Goal: Participate in discussion: Engage in conversation with other users on a specific topic

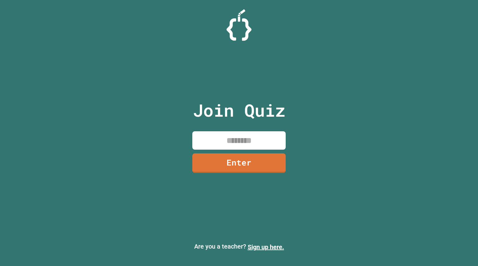
click at [231, 135] on input at bounding box center [238, 140] width 93 height 18
type input "********"
click at [247, 180] on div "Join Quiz ******** Enter" at bounding box center [239, 133] width 105 height 235
click at [236, 160] on link "Enter" at bounding box center [239, 162] width 88 height 21
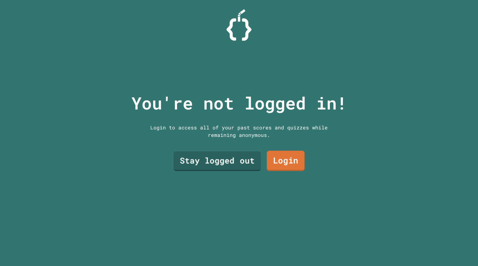
click at [228, 158] on link "Stay logged out" at bounding box center [217, 162] width 87 height 20
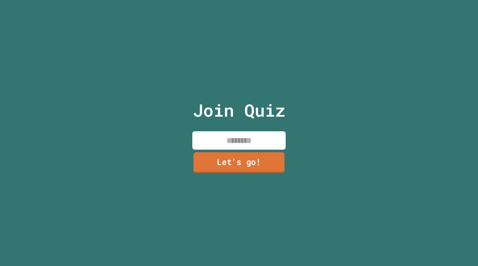
click at [214, 147] on input at bounding box center [238, 140] width 93 height 18
type input "*****"
click at [227, 167] on link "Let's go!" at bounding box center [238, 162] width 85 height 21
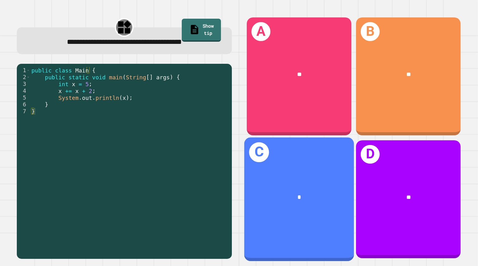
click at [261, 160] on div "C *" at bounding box center [299, 199] width 110 height 124
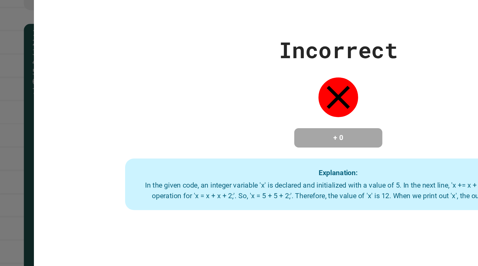
click at [0, 191] on div "Incorrect + 0 Explanation: In the given code, an integer variable 'x' is declar…" at bounding box center [239, 133] width 478 height 266
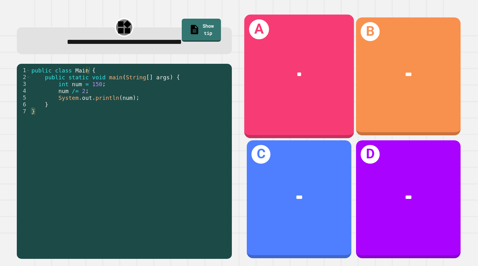
click at [282, 96] on div "A **" at bounding box center [299, 77] width 110 height 124
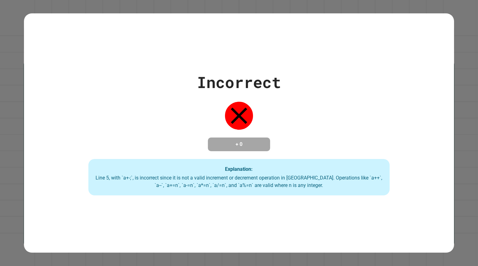
click at [0, 160] on div "Incorrect + 0 Explanation: Line 5, with `a+-;`, is incorrect since it is not a …" at bounding box center [239, 133] width 478 height 266
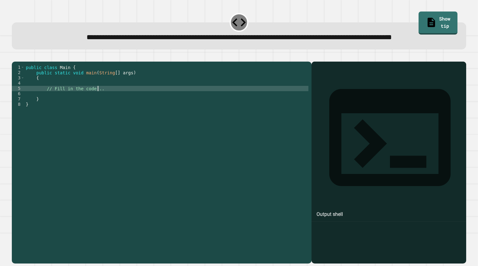
click at [113, 109] on div "public class Main { public static void main ( String [ ] args ) { // Fill in th…" at bounding box center [167, 149] width 284 height 169
click at [115, 104] on div "public class Main { public static void main ( String [ ] args ) { // Fill in th…" at bounding box center [167, 149] width 284 height 169
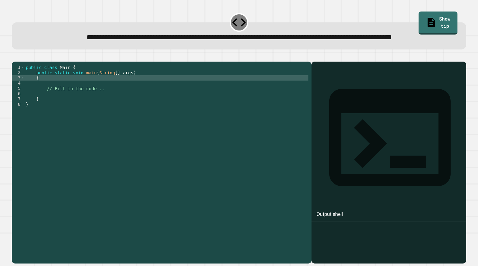
click at [110, 100] on div "public class Main { public static void main ( String [ ] args ) { // Fill in th…" at bounding box center [167, 149] width 284 height 169
type textarea "*"
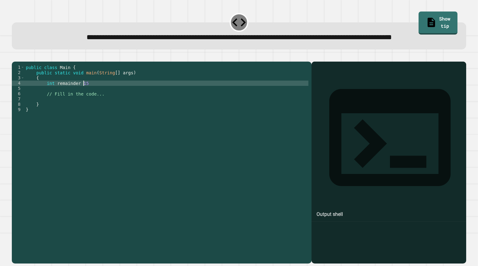
scroll to position [0, 4]
type textarea "*"
click at [110, 106] on div "public class Main { public static void main ( String [ ] args ) { System . out …" at bounding box center [167, 149] width 284 height 169
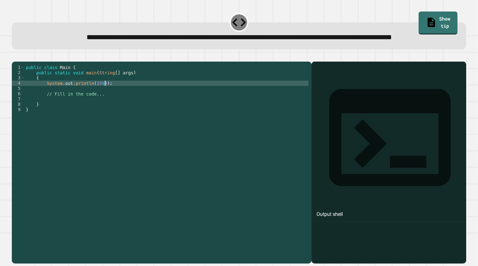
type textarea "**********"
click at [15, 57] on icon "button" at bounding box center [15, 57] width 0 height 0
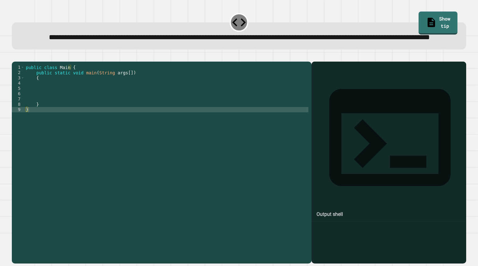
click at [139, 92] on div "public class Main { public static void main ( String args [ ]) { } }" at bounding box center [167, 149] width 284 height 169
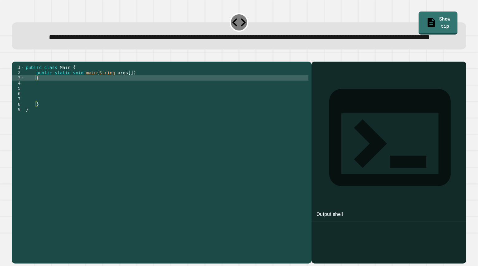
type textarea "*"
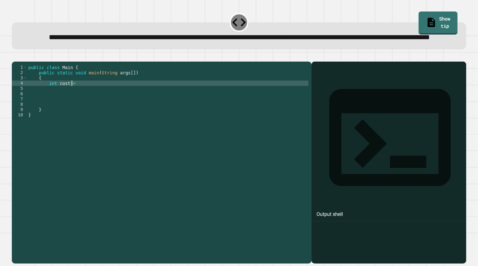
scroll to position [0, 3]
type textarea "**********"
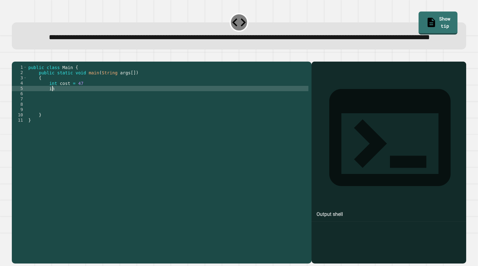
scroll to position [0, 2]
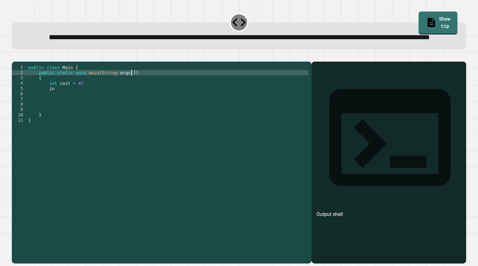
click at [139, 92] on div "public class Main { public static void main ( String args [ ]) { int cost = 47 …" at bounding box center [167, 149] width 281 height 169
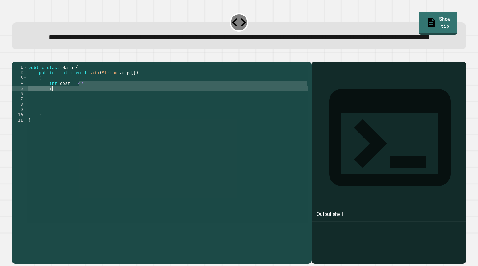
click at [112, 111] on div "public class Main { public static void main ( String args [ ]) { int cost = 47 …" at bounding box center [167, 144] width 281 height 159
type textarea "*"
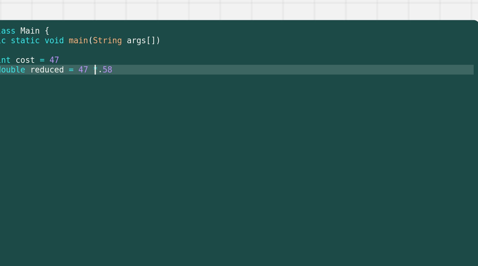
click at [112, 111] on div "public class Main { public static void main ( String args [ ]) { int cost = 47 …" at bounding box center [167, 149] width 281 height 169
click at [87, 110] on div "public class Main { public static void main ( String args [ ]) { int cost = 47 …" at bounding box center [167, 149] width 281 height 169
click at [119, 109] on div "public class Main { public static void main ( String args [ ]) { int cost = 47 …" at bounding box center [167, 149] width 281 height 169
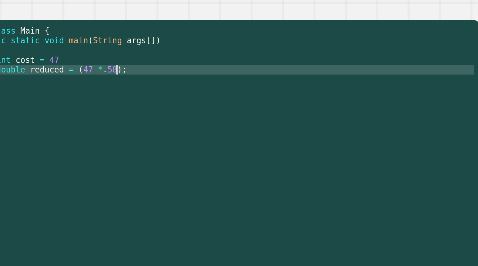
click at [96, 101] on div "public class Main { public static void main ( String args [ ]) { int cost = 47 …" at bounding box center [167, 149] width 281 height 169
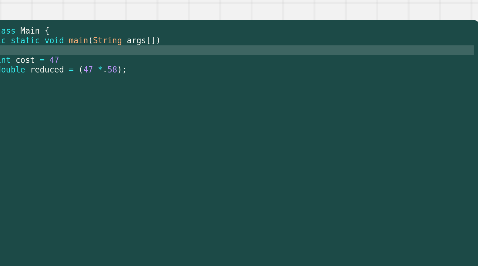
scroll to position [0, 1]
click at [93, 106] on div "public class Main { public static void main ( String args [ ]) { int cost = 47 …" at bounding box center [167, 149] width 281 height 169
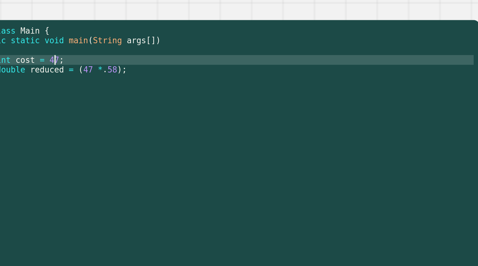
scroll to position [0, 3]
click at [122, 111] on div "public class Main { public static void main ( String args [ ]) { int cost = 47 …" at bounding box center [167, 149] width 281 height 169
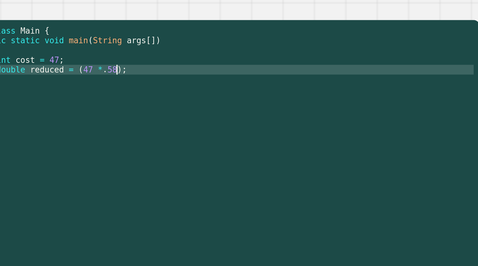
type textarea "**********"
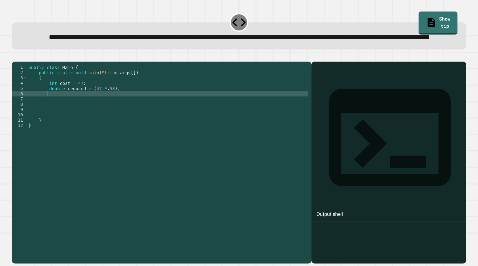
click at [15, 57] on icon "button" at bounding box center [15, 57] width 0 height 0
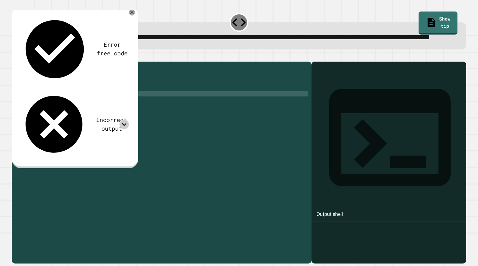
click at [128, 120] on div at bounding box center [123, 124] width 9 height 9
click at [125, 120] on icon at bounding box center [123, 124] width 9 height 9
click at [131, 16] on icon at bounding box center [132, 12] width 6 height 6
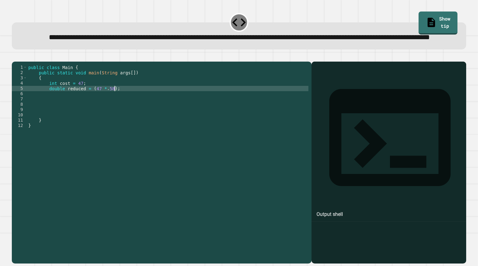
click at [132, 110] on div "public class Main { public static void main ( String args [ ]) { int cost = 47 …" at bounding box center [167, 149] width 281 height 169
type textarea "**********"
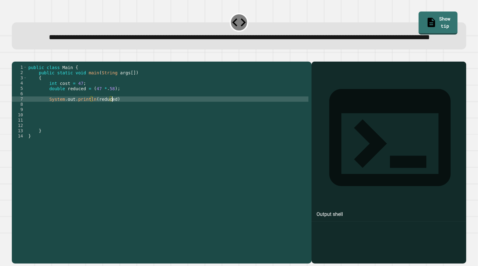
scroll to position [0, 6]
click at [15, 57] on button "button" at bounding box center [15, 57] width 0 height 0
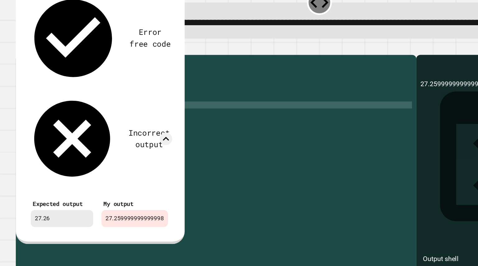
click at [93, 121] on div "public class Main { public static void main ( String args [ ]) { int cost = 47 …" at bounding box center [167, 149] width 281 height 169
click at [103, 109] on div "public class Main { public static void main ( String args [ ]) { int cost = 47 …" at bounding box center [167, 149] width 281 height 169
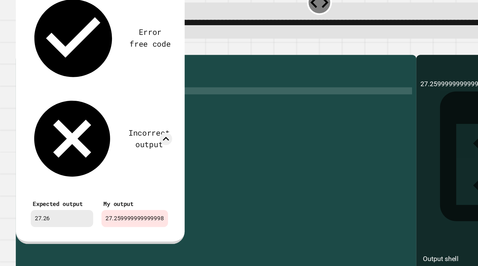
scroll to position [0, 6]
click at [77, 107] on div "public class Main { public static void main ( String args [ ]) { int cost = 47 …" at bounding box center [167, 149] width 281 height 169
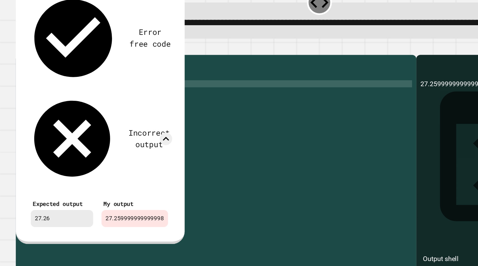
scroll to position [0, 3]
click at [130, 16] on icon at bounding box center [132, 12] width 6 height 6
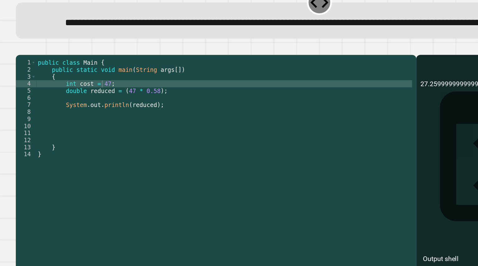
click at [15, 57] on button "button" at bounding box center [15, 57] width 0 height 0
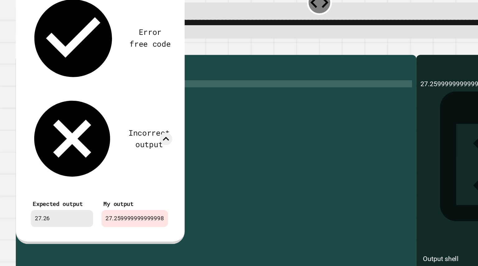
scroll to position [0, 0]
click at [154, 131] on div "public class Main { public static void main ( String args [ ]) { int cost = 47 …" at bounding box center [167, 149] width 281 height 169
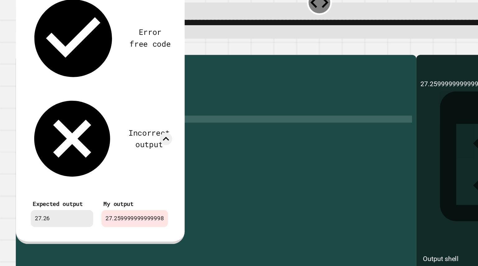
click at [129, 16] on icon at bounding box center [131, 12] width 7 height 7
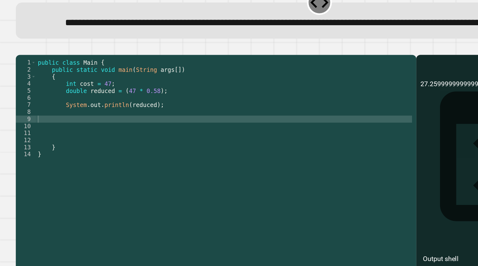
click at [56, 110] on div "public class Main { public static void main ( String args [ ]) { int cost = 47 …" at bounding box center [167, 149] width 281 height 169
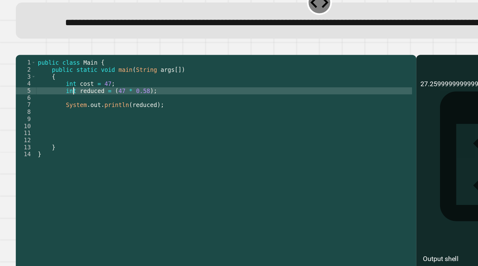
scroll to position [0, 2]
click at [80, 110] on div "public class Main { public static void main ( String args [ ]) { int cost = 47 …" at bounding box center [167, 149] width 281 height 169
click at [15, 57] on icon "button" at bounding box center [15, 57] width 0 height 0
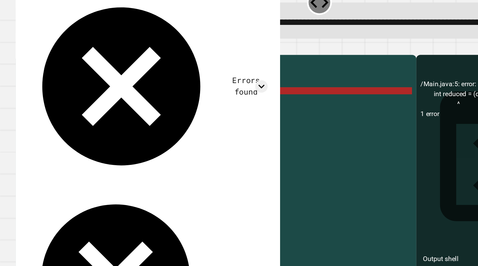
click at [203, 16] on icon at bounding box center [203, 12] width 7 height 7
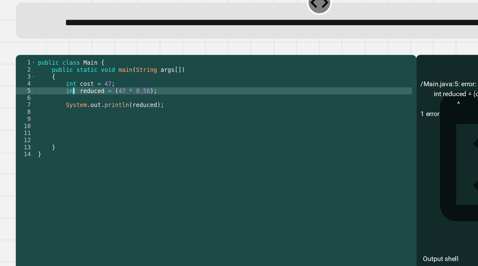
type textarea "**********"
click at [130, 127] on div "public class Main { public static void main ( String args [ ]) { int cost = 47 …" at bounding box center [167, 149] width 281 height 169
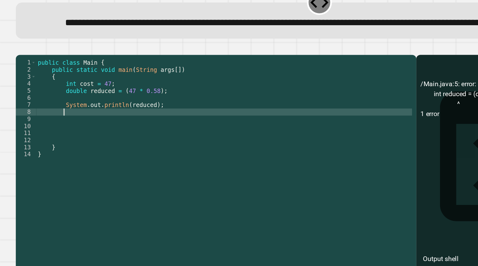
scroll to position [0, 1]
click at [20, 63] on icon "button" at bounding box center [18, 60] width 3 height 4
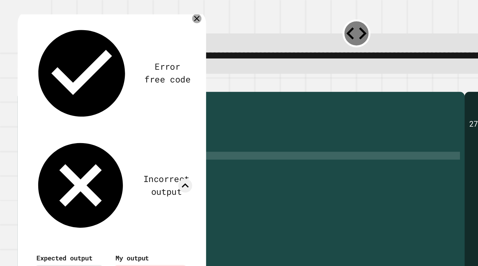
click at [194, 105] on div "public class Main { public static void main ( String args [ ]) { int cost = 47 …" at bounding box center [167, 149] width 281 height 169
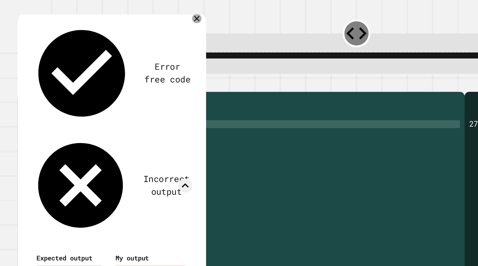
click at [95, 178] on div "27.259999999999998" at bounding box center [101, 184] width 50 height 13
click at [131, 15] on icon at bounding box center [132, 12] width 4 height 4
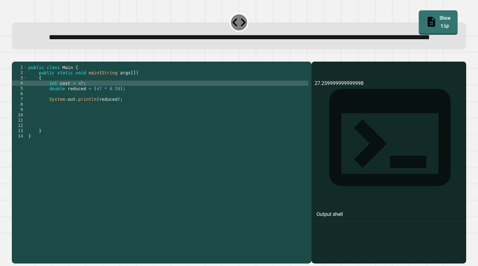
click at [422, 11] on link "Show tip" at bounding box center [438, 22] width 39 height 24
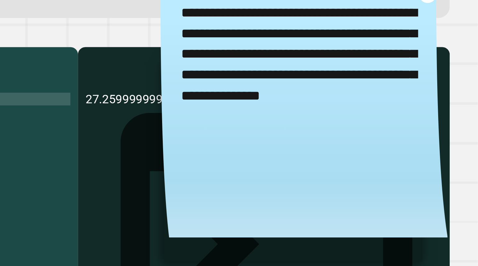
scroll to position [0, 0]
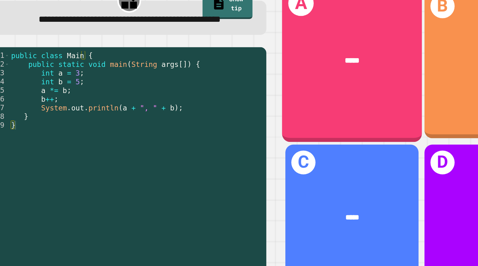
click at [290, 105] on div "A *****" at bounding box center [299, 77] width 110 height 124
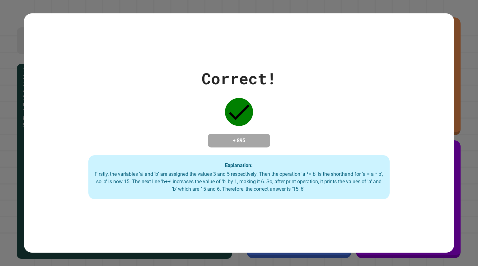
click at [460, 105] on div "Correct! + 895 Explanation: Firstly, the variables 'a' and 'b' are assigned the…" at bounding box center [239, 133] width 478 height 266
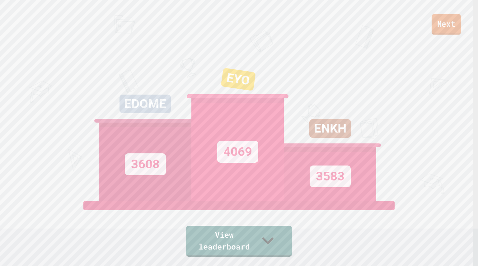
click at [446, 30] on link "Next" at bounding box center [446, 24] width 29 height 21
